Goal: Task Accomplishment & Management: Use online tool/utility

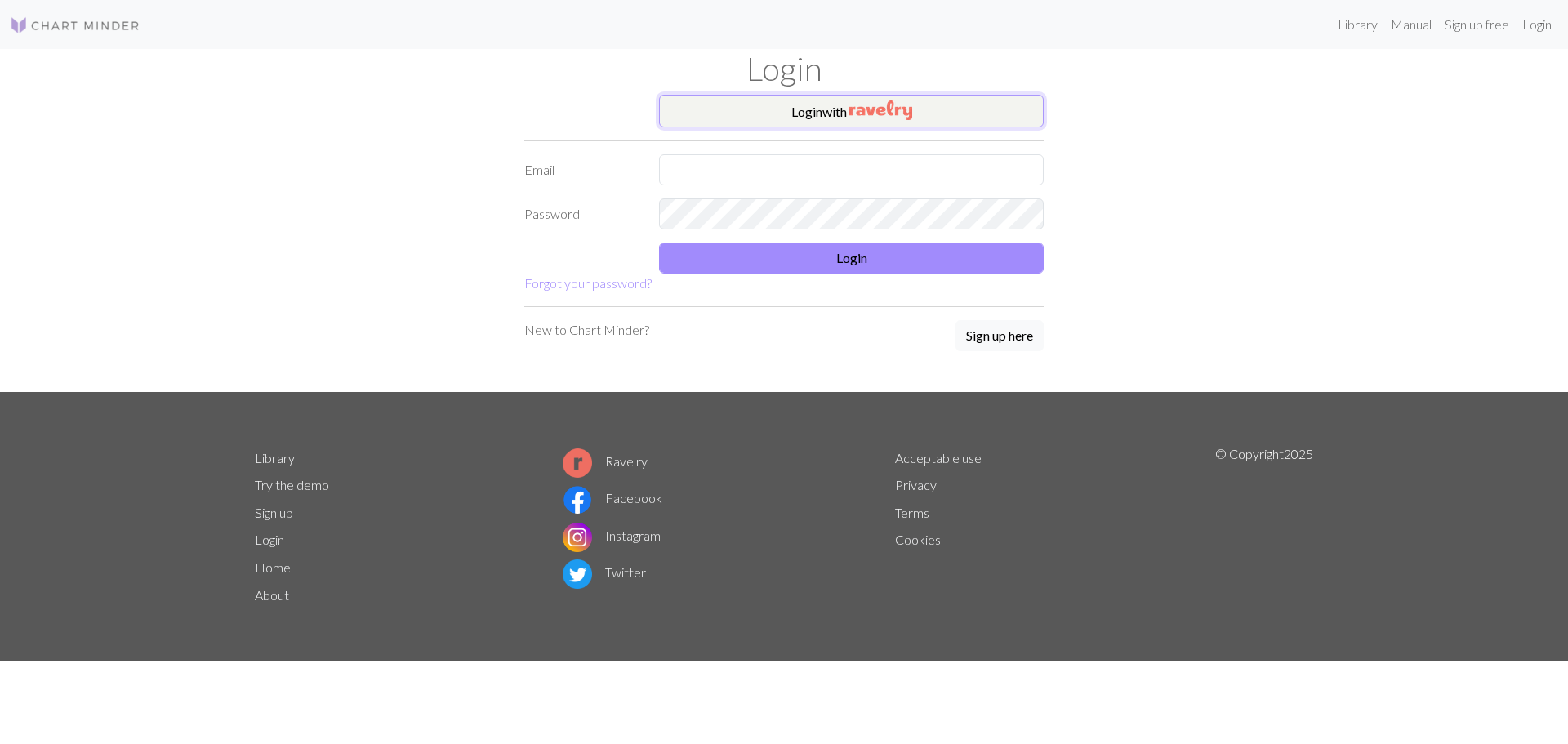
click at [781, 109] on button "Login with" at bounding box center [851, 111] width 385 height 33
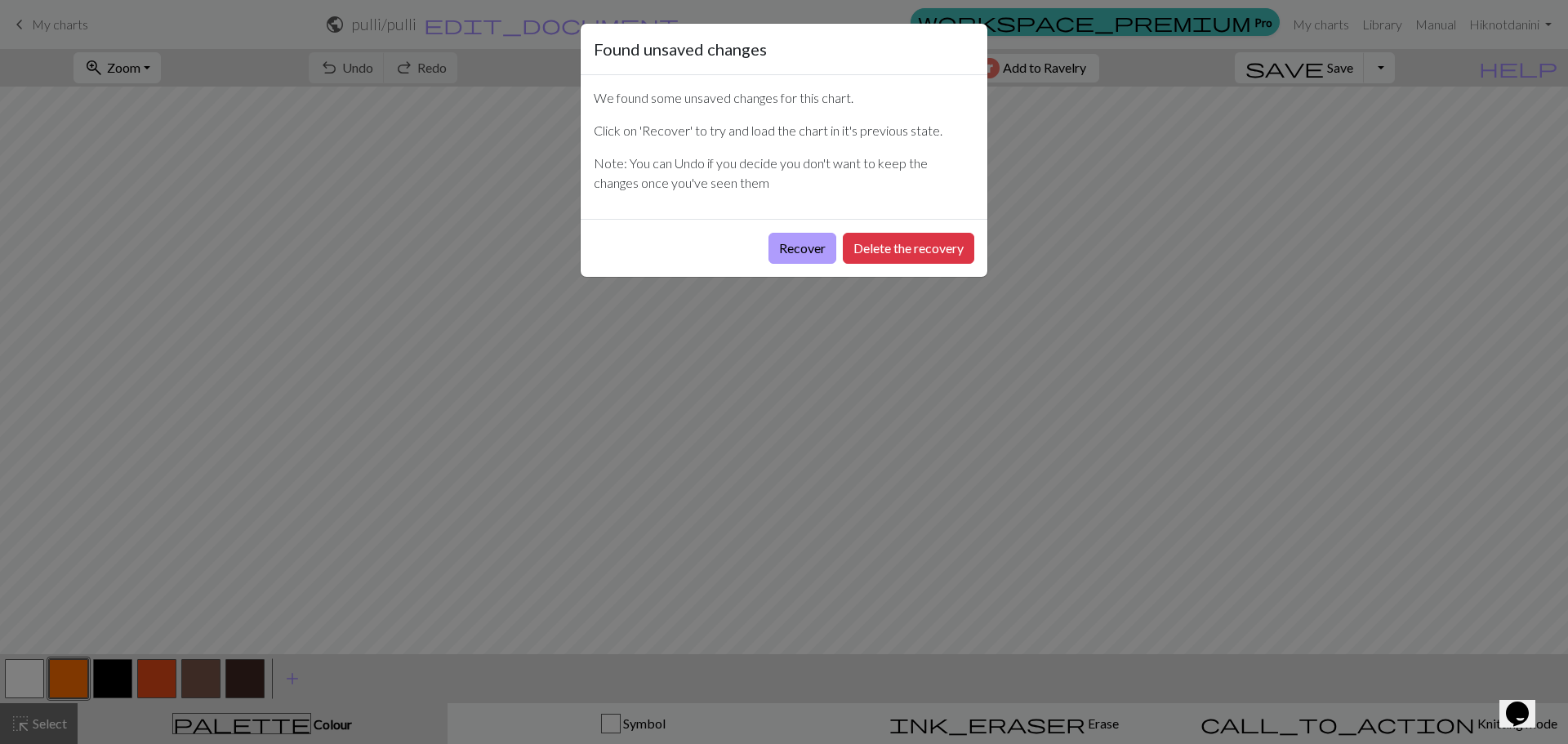
click at [799, 246] on button "Recover" at bounding box center [803, 248] width 68 height 31
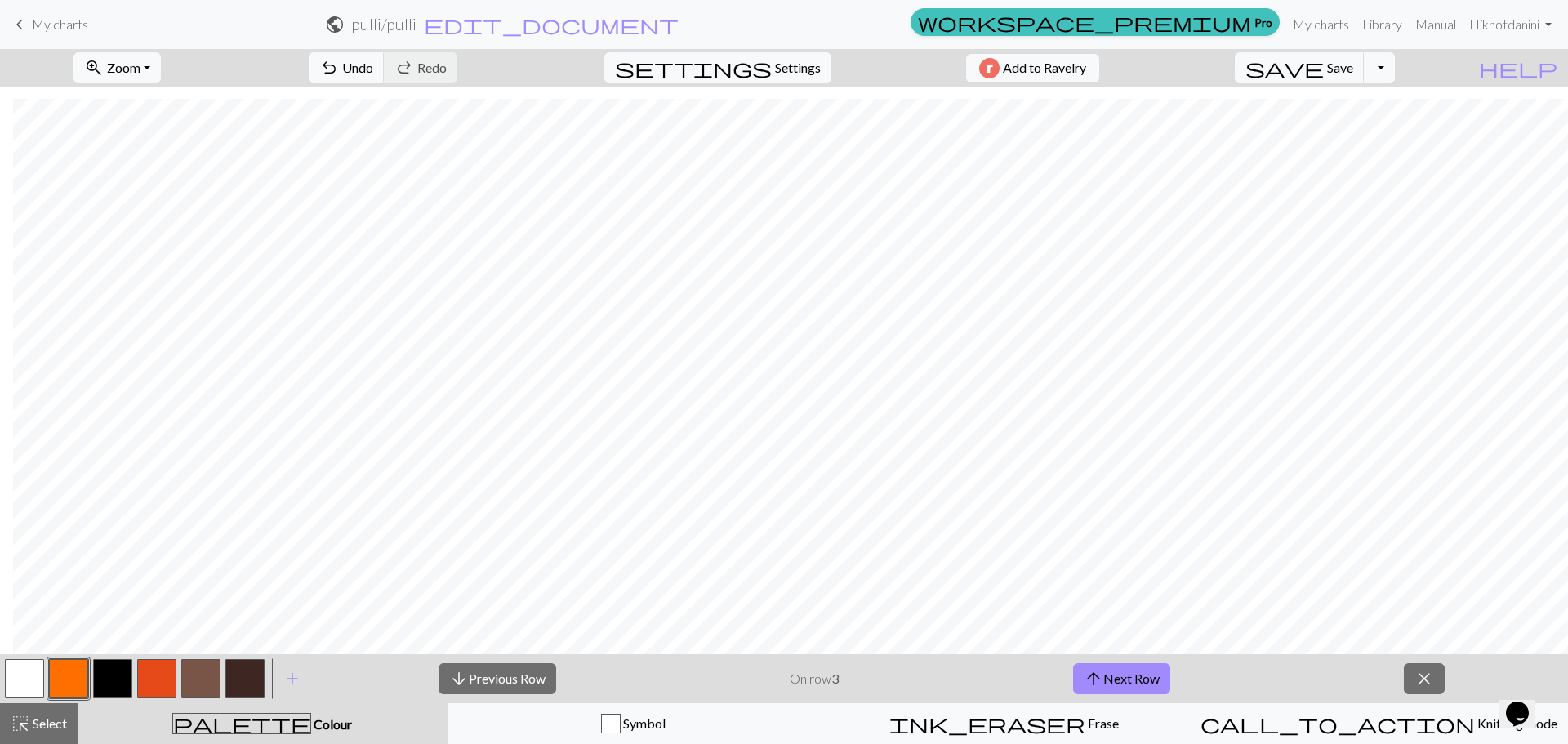
scroll to position [563, 271]
